Goal: Information Seeking & Learning: Check status

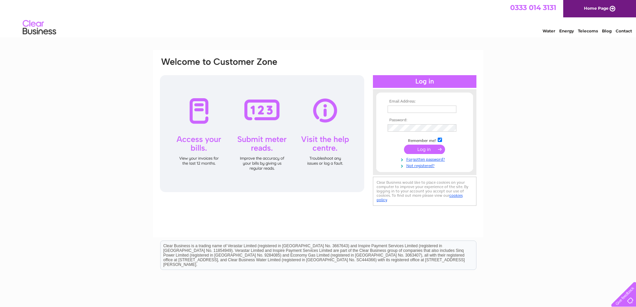
type input "sales@anodesdirect.co.uk"
click at [409, 149] on input "submit" at bounding box center [424, 149] width 41 height 9
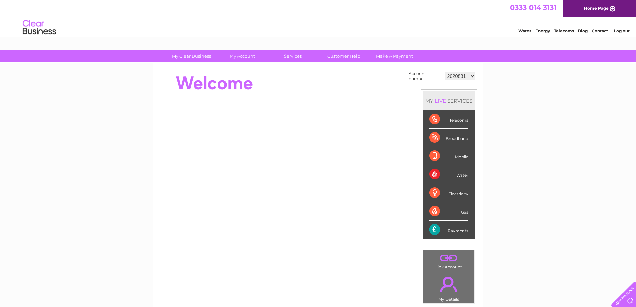
click at [471, 76] on select "2020831 30310150" at bounding box center [460, 76] width 30 height 8
select select "30310150"
click at [445, 72] on select "2020831 30310150" at bounding box center [460, 76] width 30 height 8
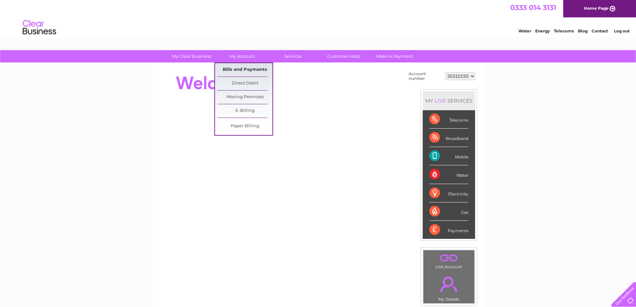
click at [240, 68] on link "Bills and Payments" at bounding box center [244, 69] width 55 height 13
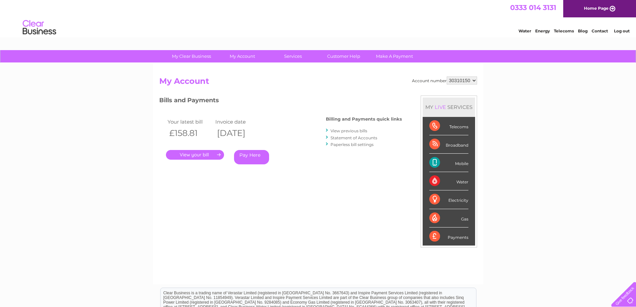
click at [189, 154] on link "." at bounding box center [195, 155] width 58 height 10
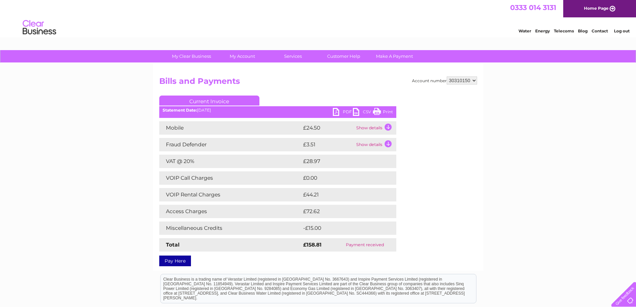
click at [199, 99] on link "Current Invoice" at bounding box center [209, 100] width 100 height 10
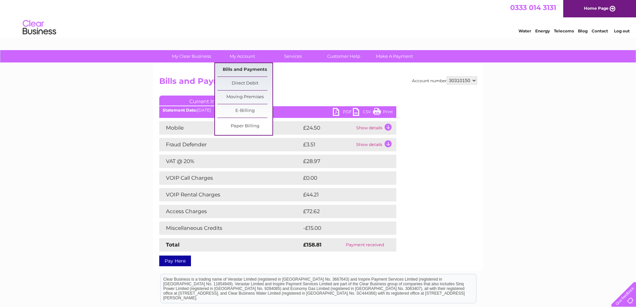
click at [239, 67] on link "Bills and Payments" at bounding box center [244, 69] width 55 height 13
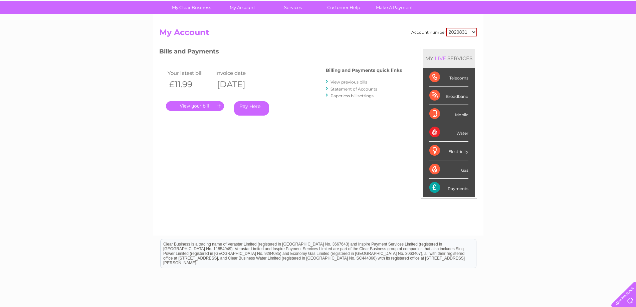
scroll to position [33, 0]
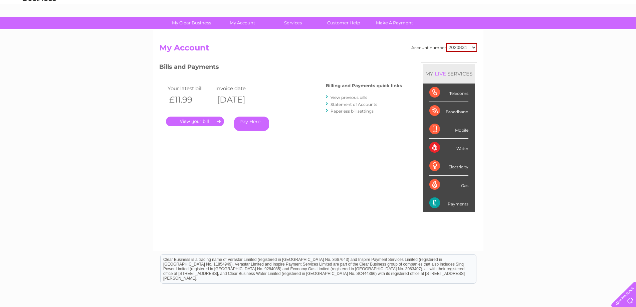
click at [474, 47] on select "2020831 30310150" at bounding box center [461, 47] width 31 height 9
select select "30310150"
click at [446, 43] on select "2020831 30310150" at bounding box center [461, 47] width 31 height 9
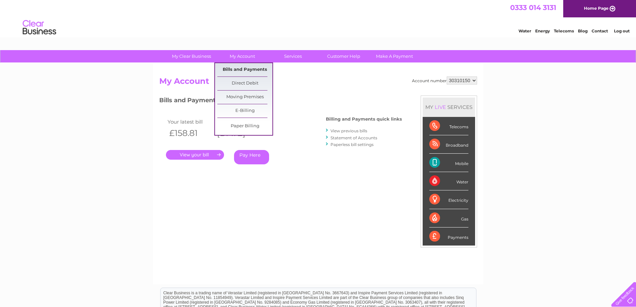
click at [233, 69] on link "Bills and Payments" at bounding box center [244, 69] width 55 height 13
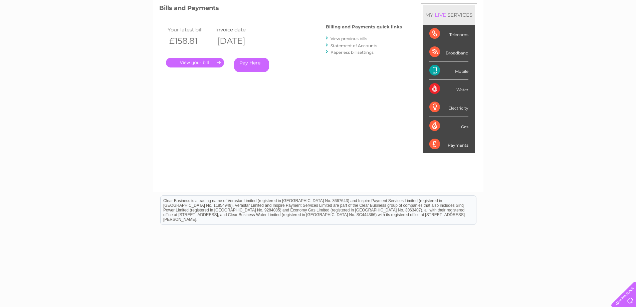
scroll to position [96, 0]
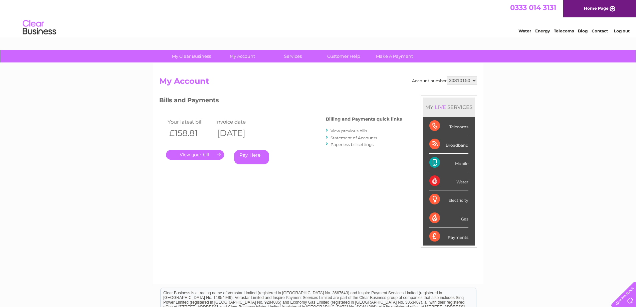
click at [351, 131] on link "View previous bills" at bounding box center [348, 130] width 37 height 5
